Goal: Complete application form: Complete application form

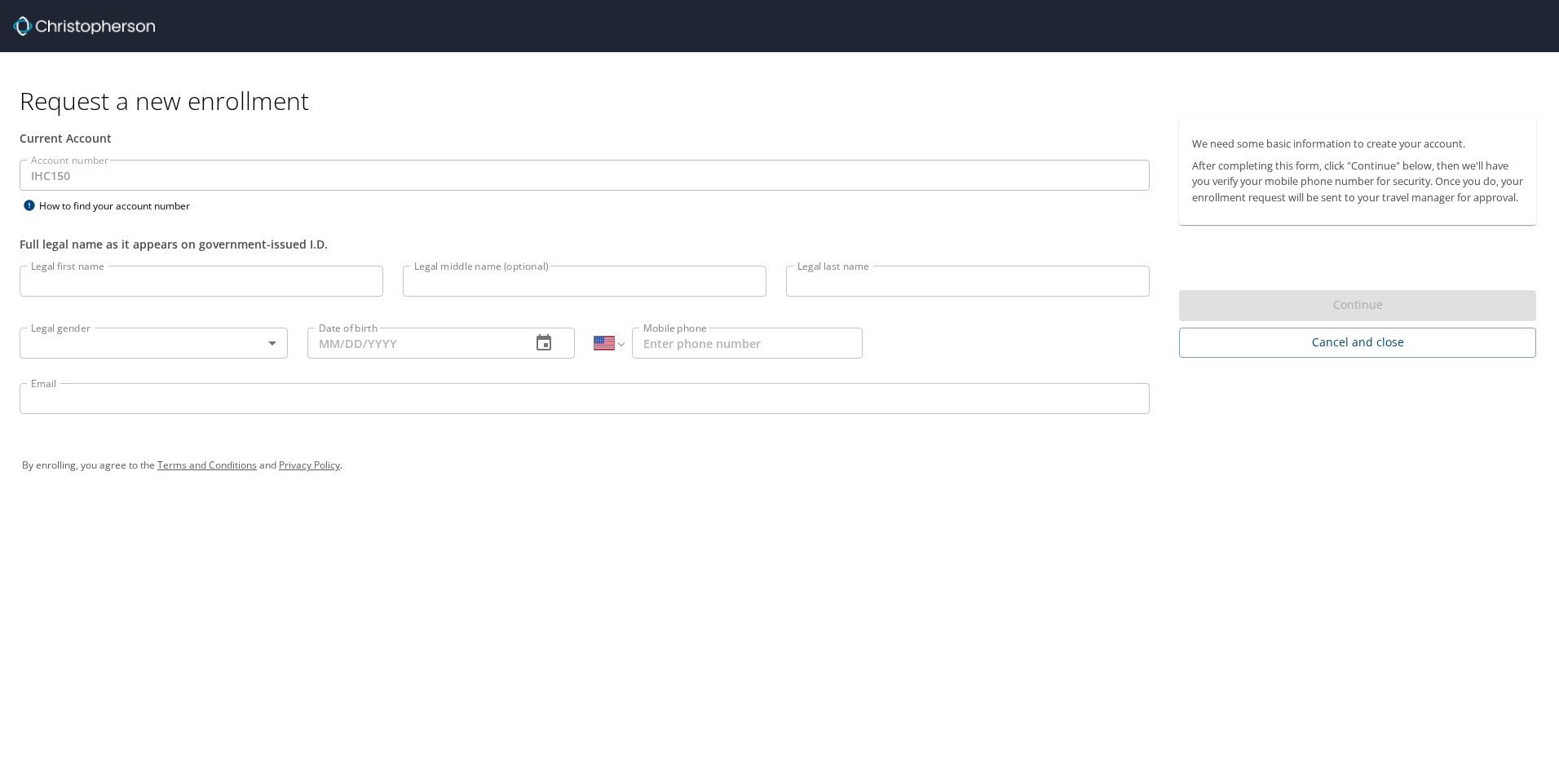
select select "US"
click at [123, 275] on input "Legal first name" at bounding box center [201, 281] width 363 height 31
type input "Niels"
type input "Helstrom"
type input "1 (303) 505-9396"
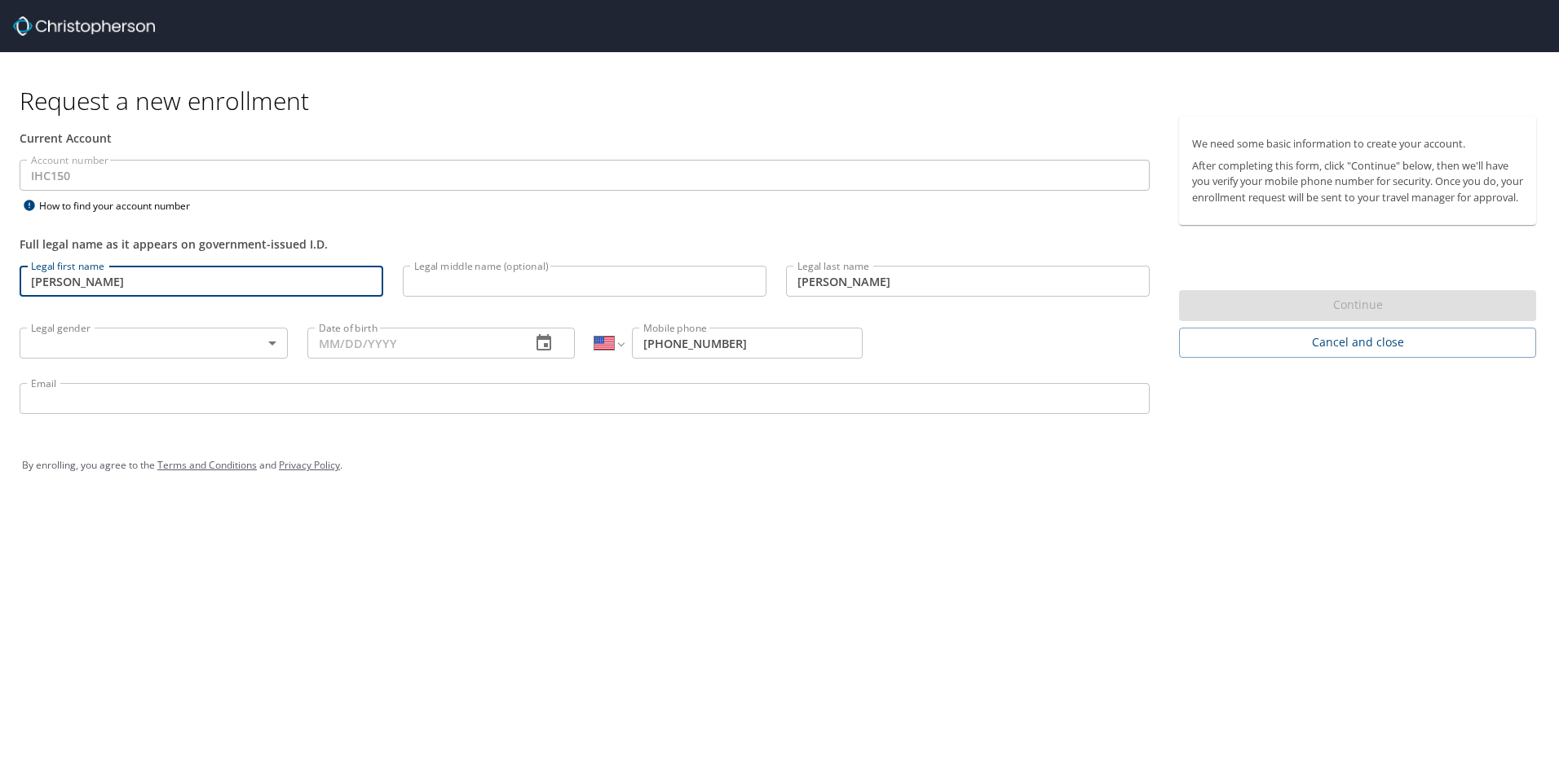
type input "niels.helstrom@imail.org"
type input "Niels"
click at [441, 347] on input "Date of birth" at bounding box center [413, 343] width 211 height 31
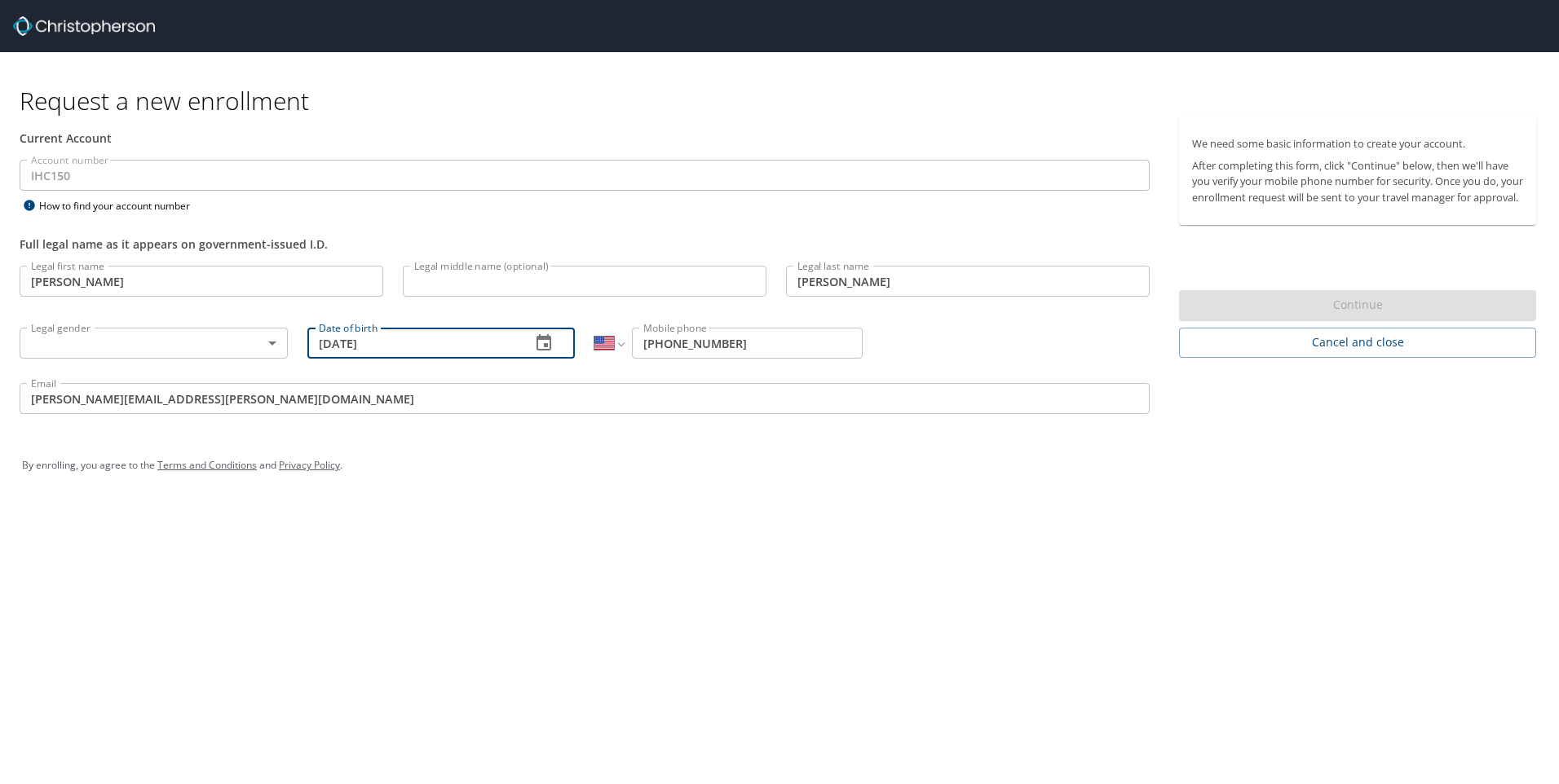
type input "11/18/1986"
click at [215, 342] on body "Request a new enrollment Current Account Account number IHC150 Account number H…" at bounding box center [779, 392] width 1559 height 784
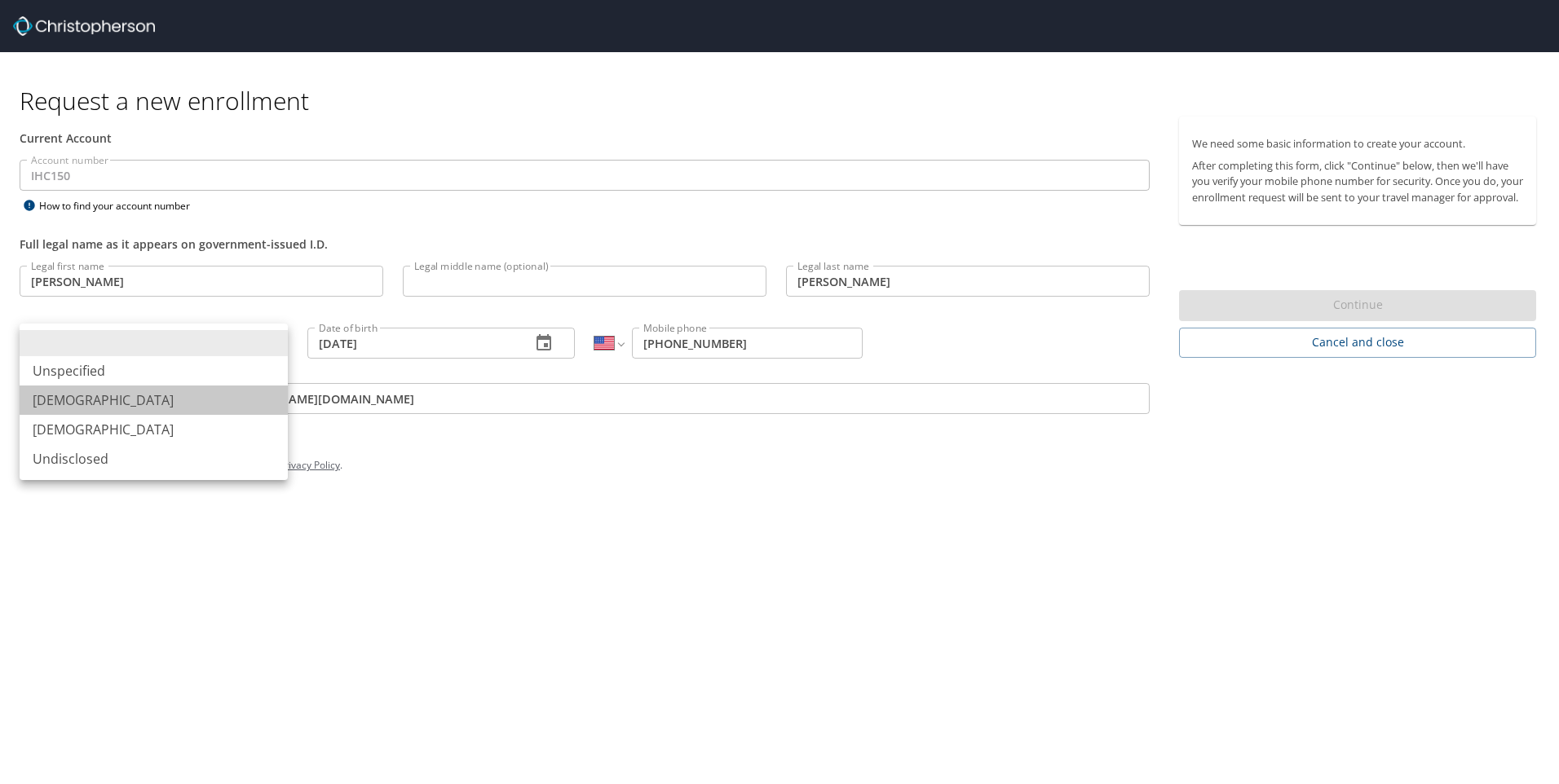
click at [106, 398] on li "Male" at bounding box center [154, 400] width 269 height 30
type input "Male"
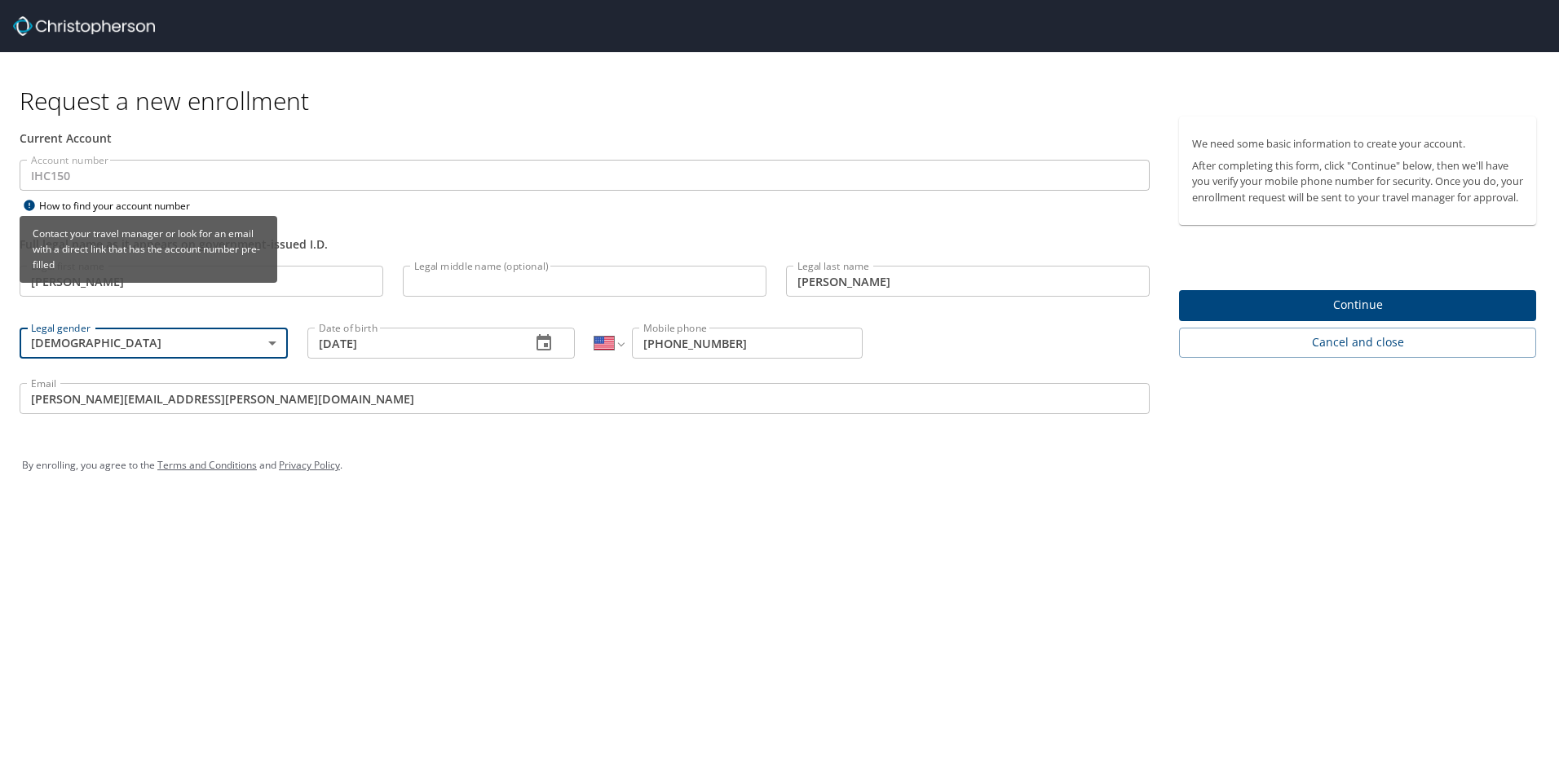
click at [30, 206] on icon at bounding box center [29, 205] width 11 height 11
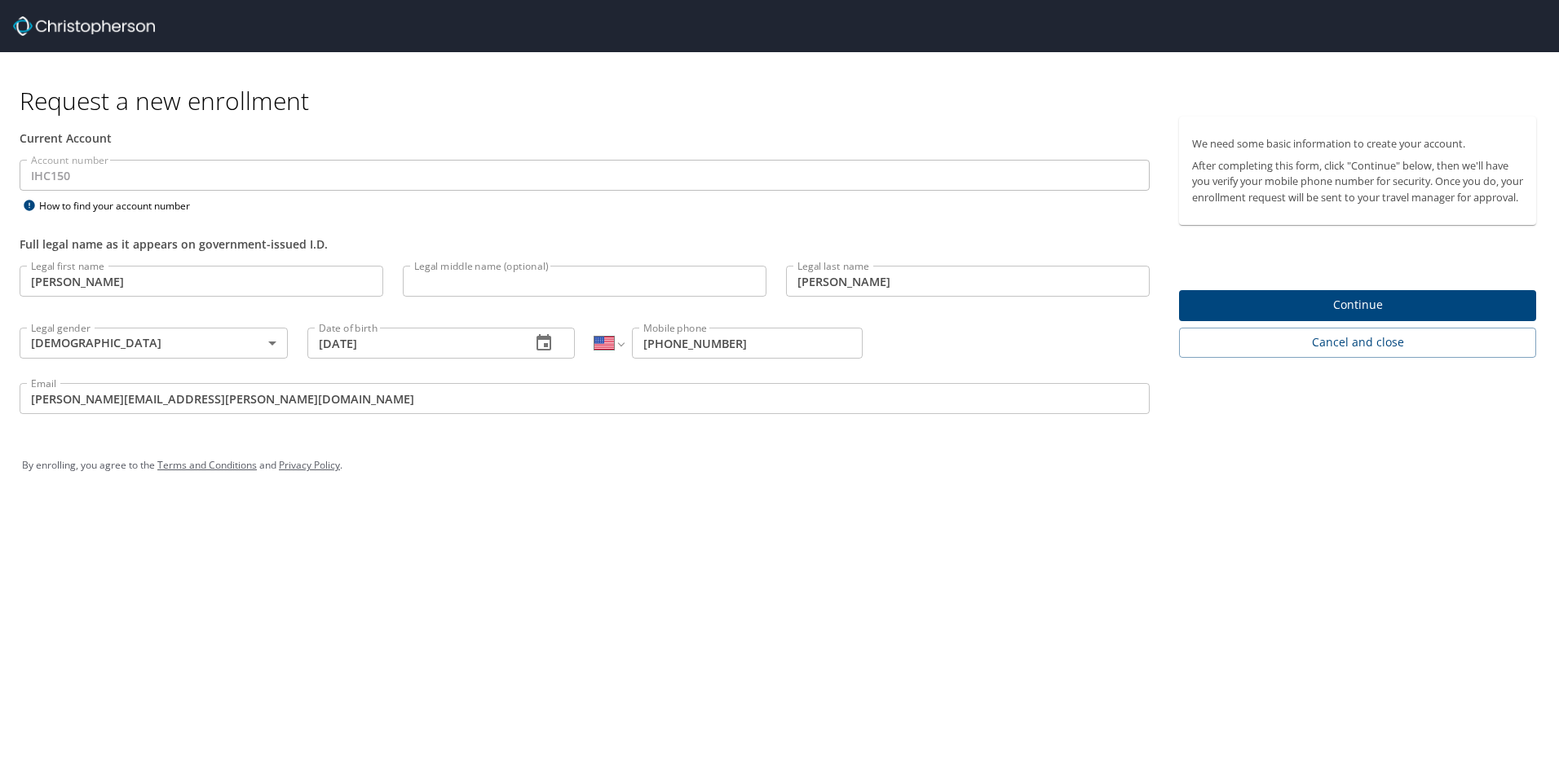
click at [182, 206] on div "How to find your account number" at bounding box center [122, 205] width 204 height 21
drag, startPoint x: 855, startPoint y: 674, endPoint x: 1113, endPoint y: 433, distance: 353.1
click at [867, 660] on div "Request a new enrollment Current Account Account number IHC150 Account number H…" at bounding box center [779, 392] width 1559 height 784
click at [1329, 315] on span "Continue" at bounding box center [1357, 305] width 331 height 21
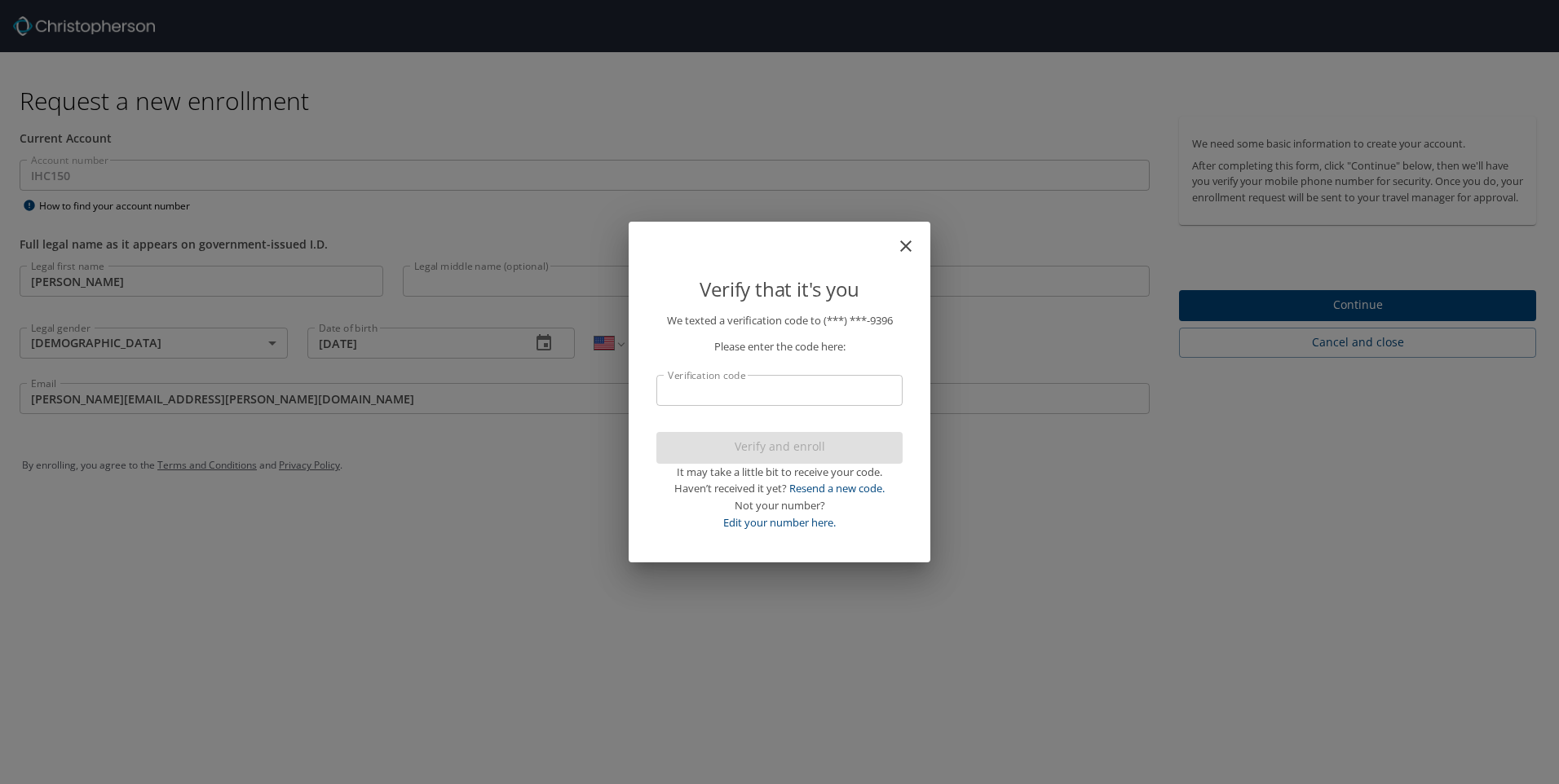
click at [793, 391] on input "Verification code" at bounding box center [779, 390] width 246 height 31
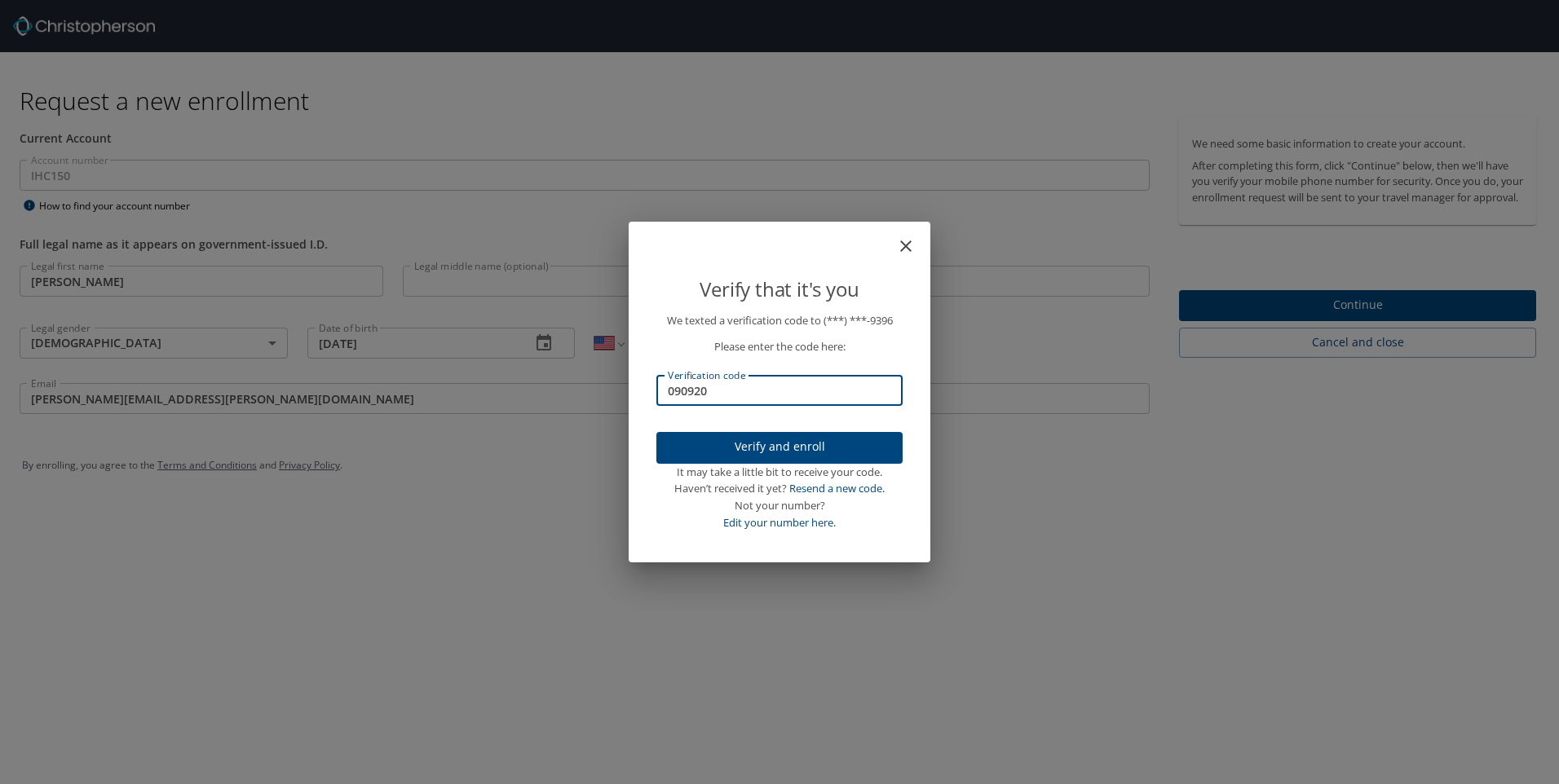
type input "090920"
click at [794, 455] on span "Verify and enroll" at bounding box center [779, 447] width 220 height 21
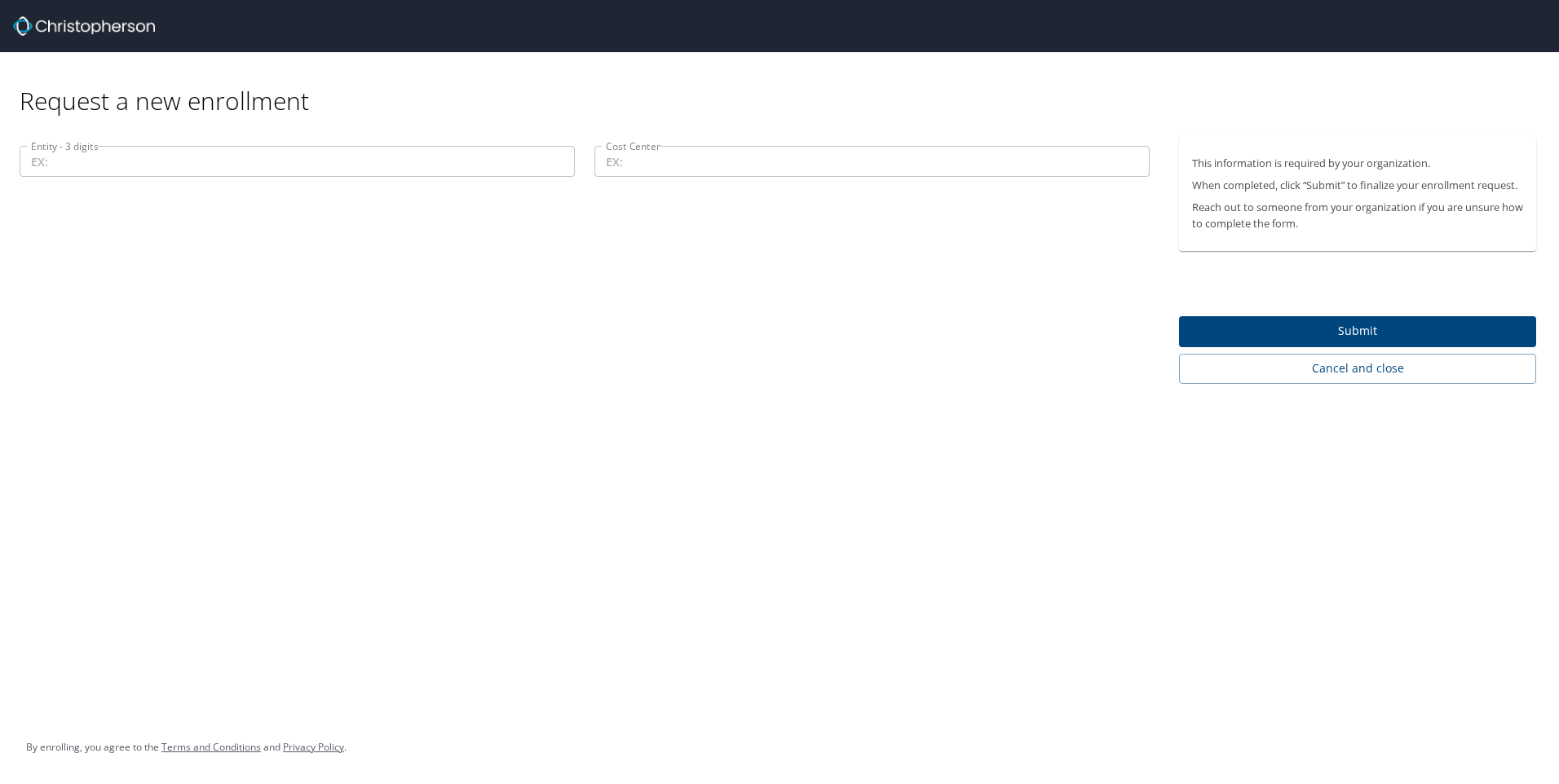
click at [399, 166] on input "Entity - 3 digits" at bounding box center [298, 161] width 555 height 31
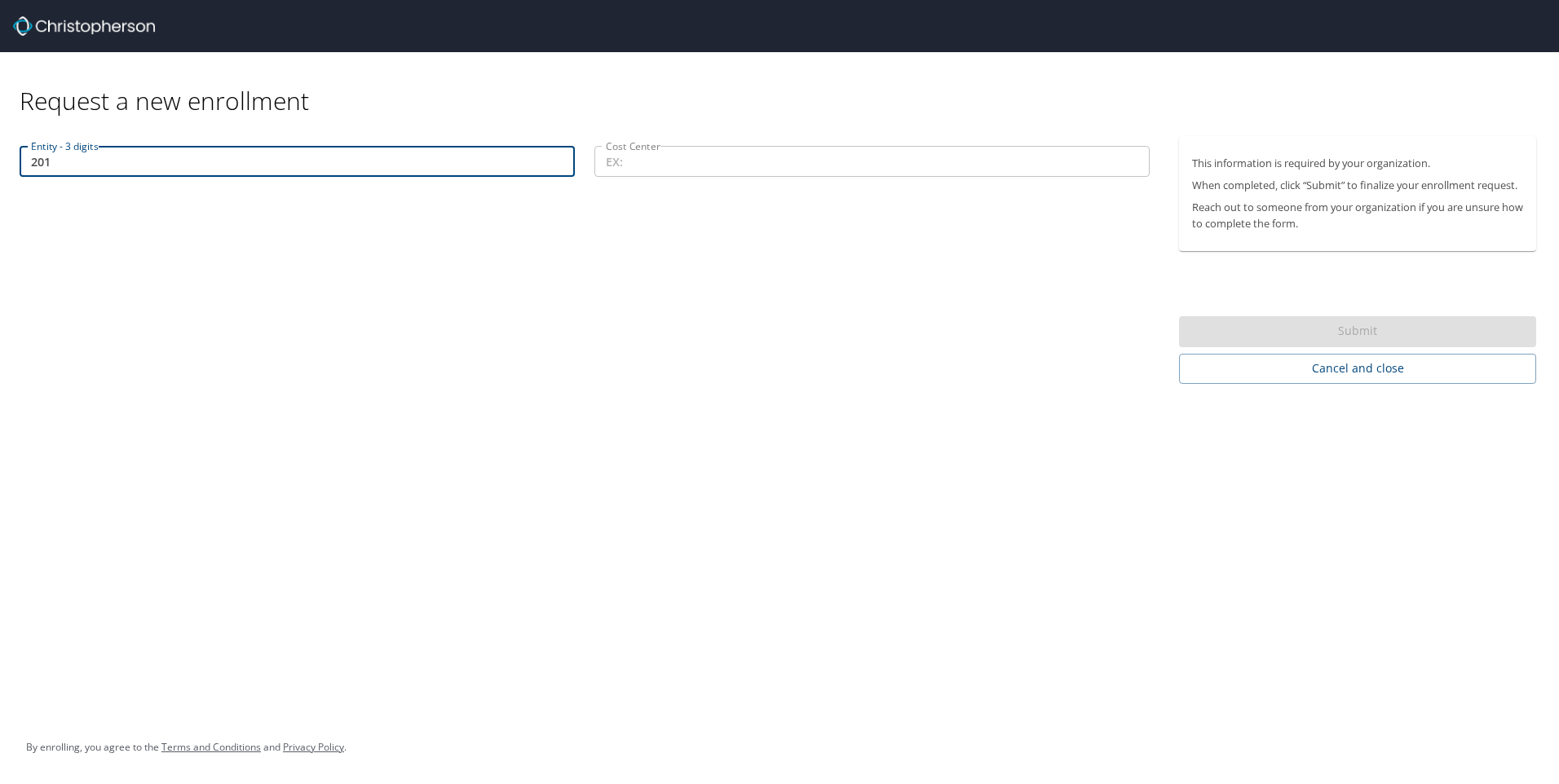
type input "201"
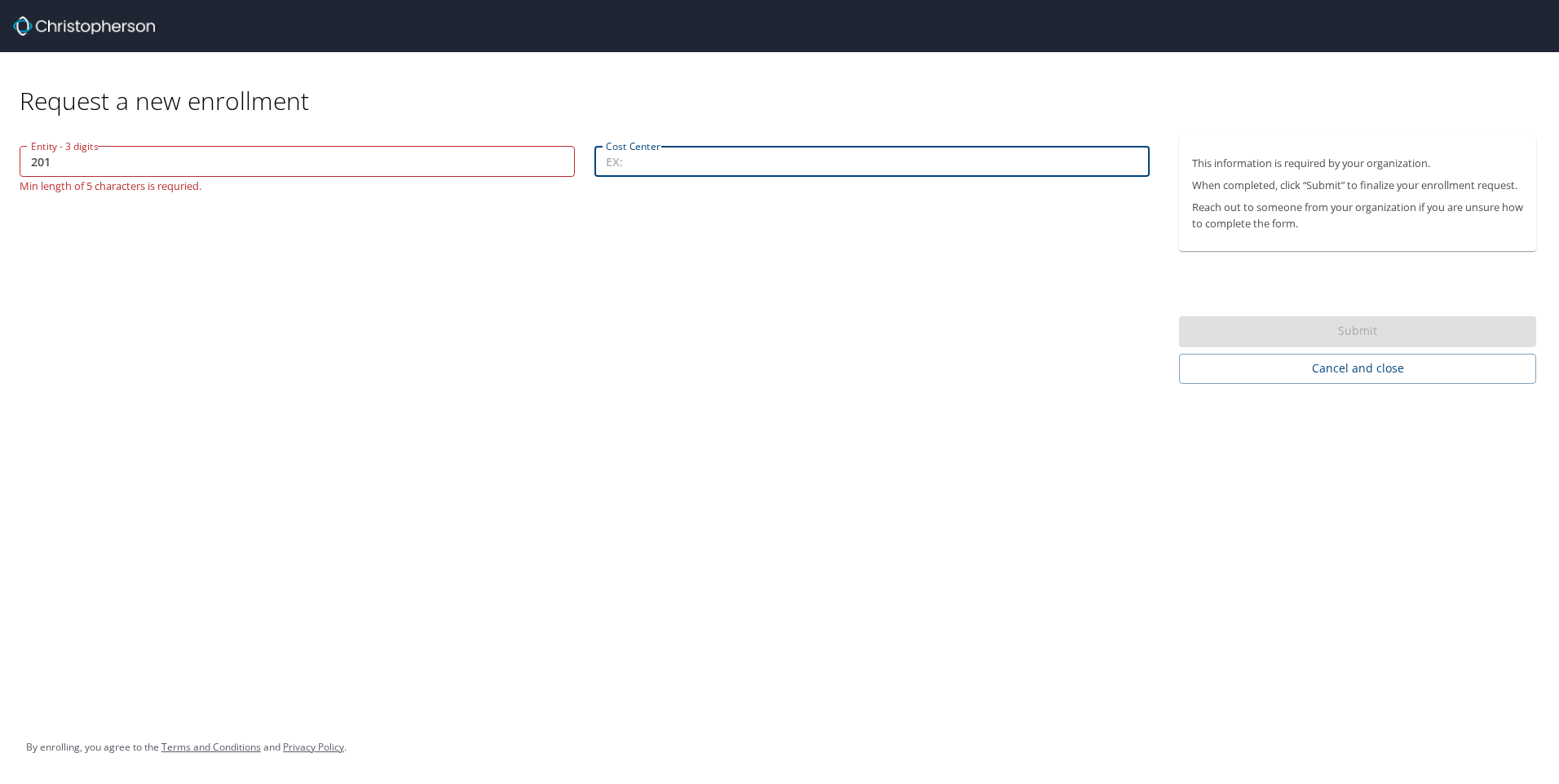
click at [689, 166] on input "Cost Center" at bounding box center [872, 161] width 555 height 31
type input "30201"
click at [32, 160] on input "201" at bounding box center [298, 161] width 555 height 31
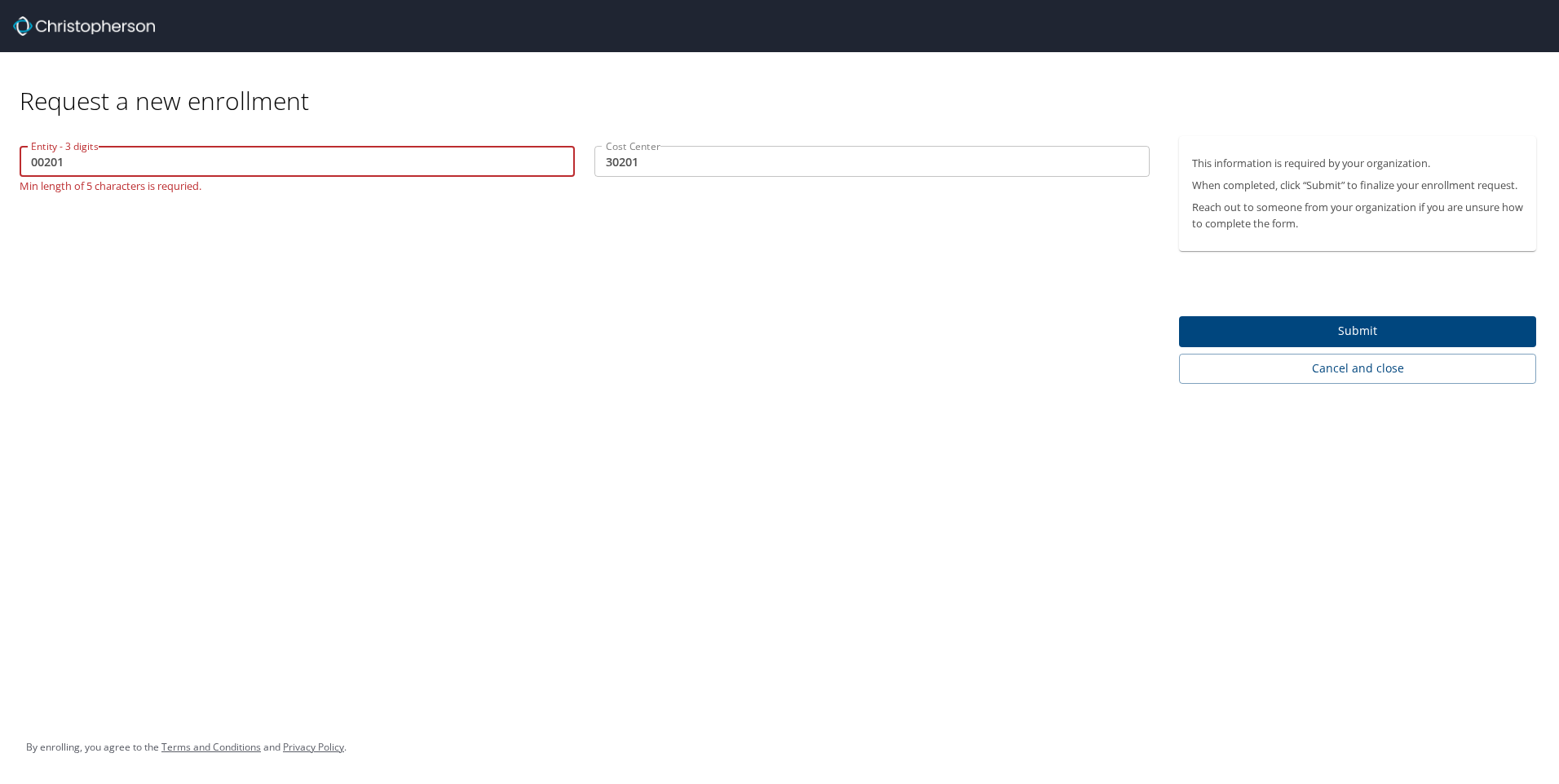
type input "00201"
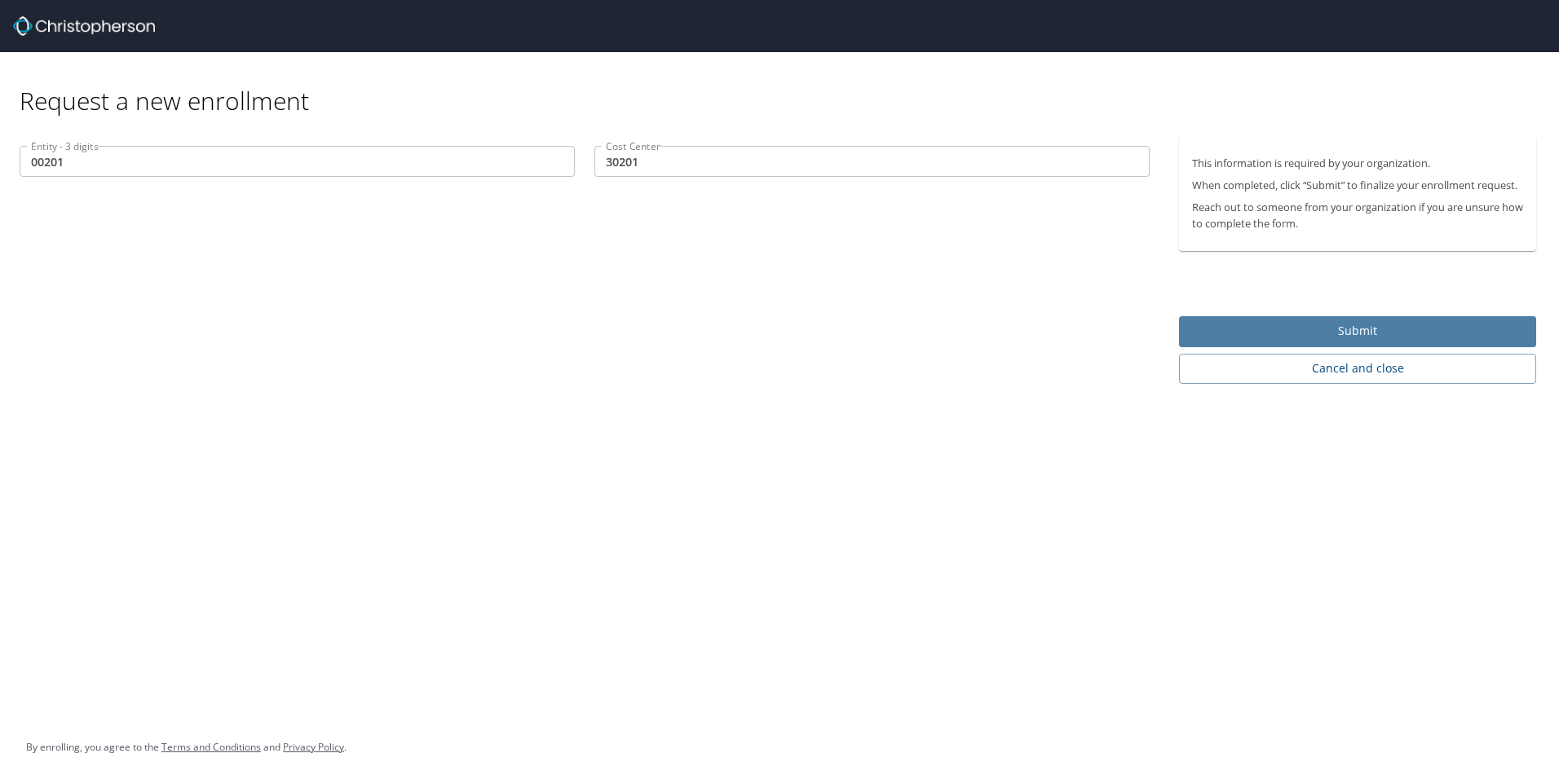
click at [1343, 326] on span "Submit" at bounding box center [1357, 331] width 331 height 21
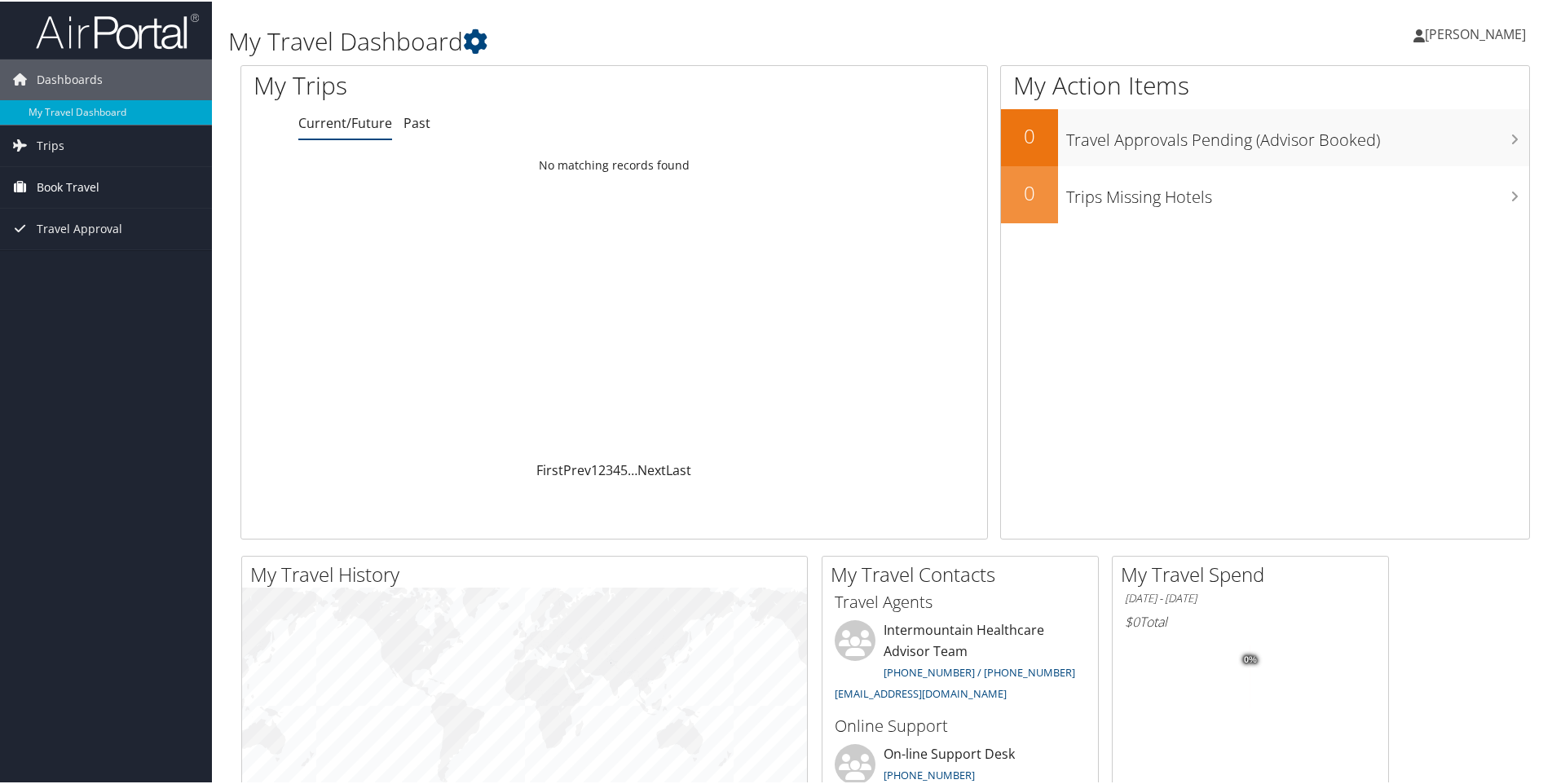
click at [67, 183] on span "Book Travel" at bounding box center [68, 186] width 63 height 41
click at [79, 267] on link "Book/Manage Online Trips" at bounding box center [105, 267] width 212 height 24
click at [59, 183] on span "Book Travel" at bounding box center [68, 186] width 63 height 41
click at [78, 269] on link "Book/Manage Online Trips" at bounding box center [105, 267] width 212 height 24
click at [58, 299] on span "Travel Approval" at bounding box center [79, 300] width 86 height 41
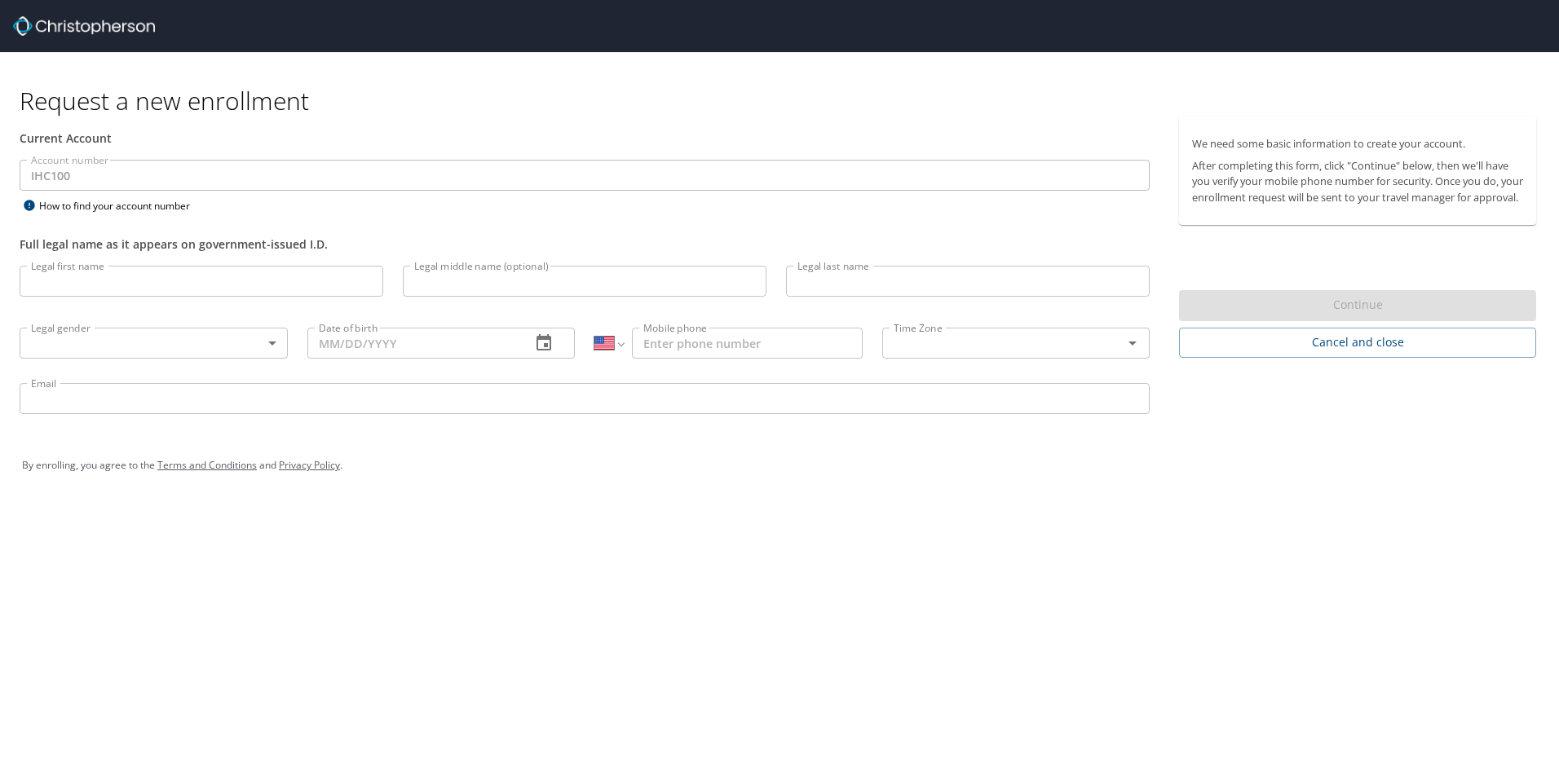
select select "US"
